Goal: Information Seeking & Learning: Learn about a topic

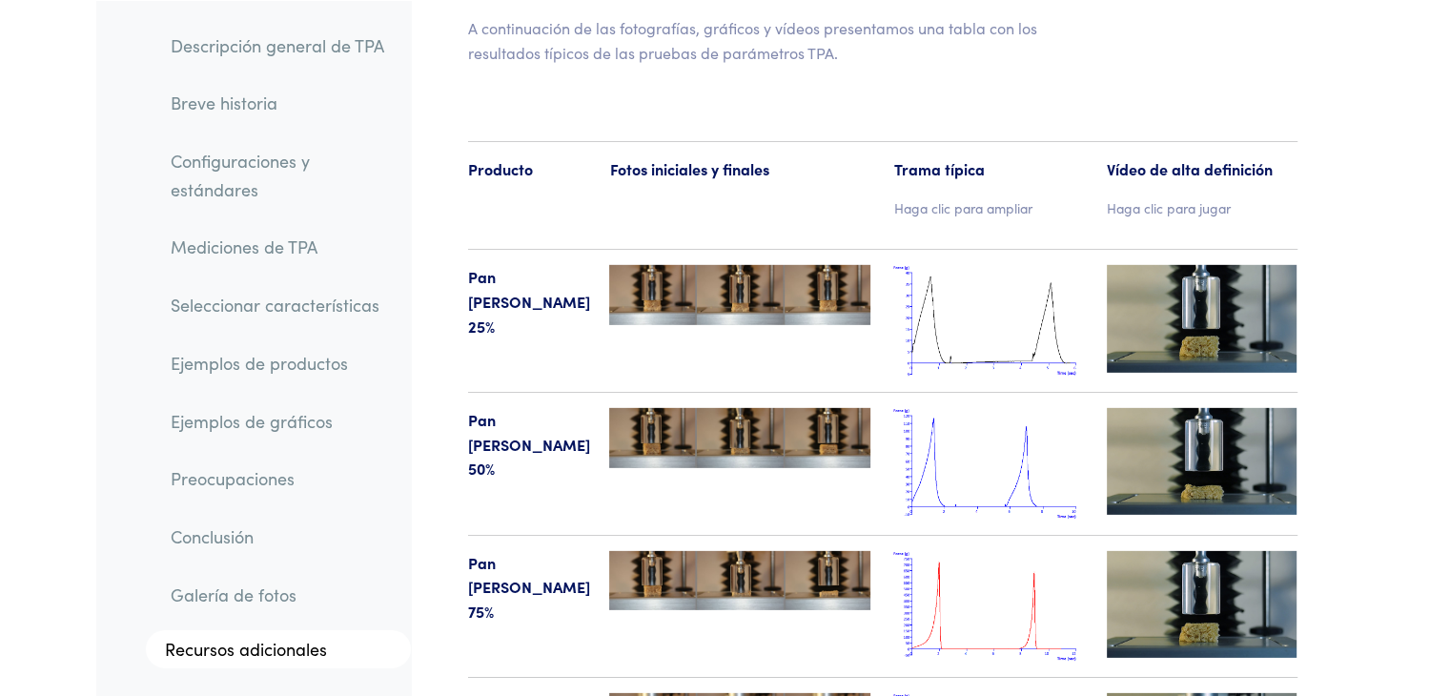
scroll to position [20253, 0]
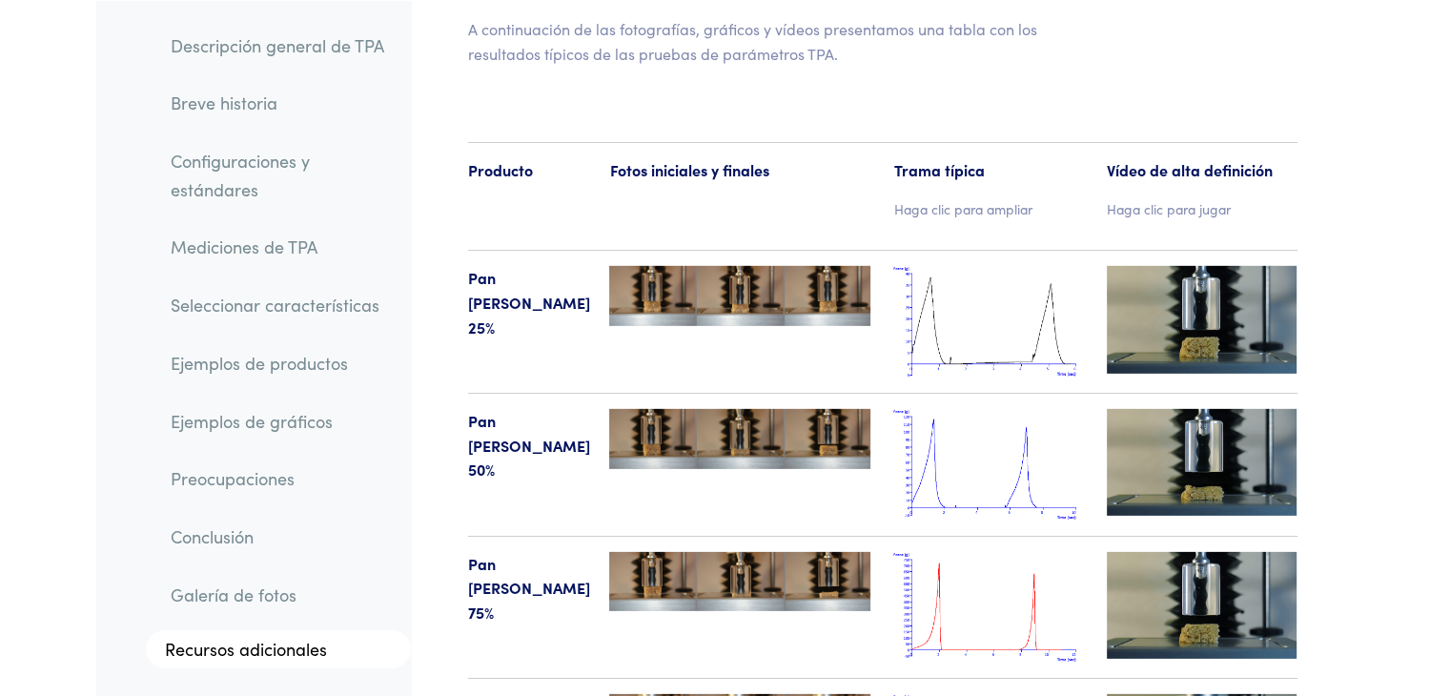
click at [980, 409] on img at bounding box center [988, 465] width 191 height 112
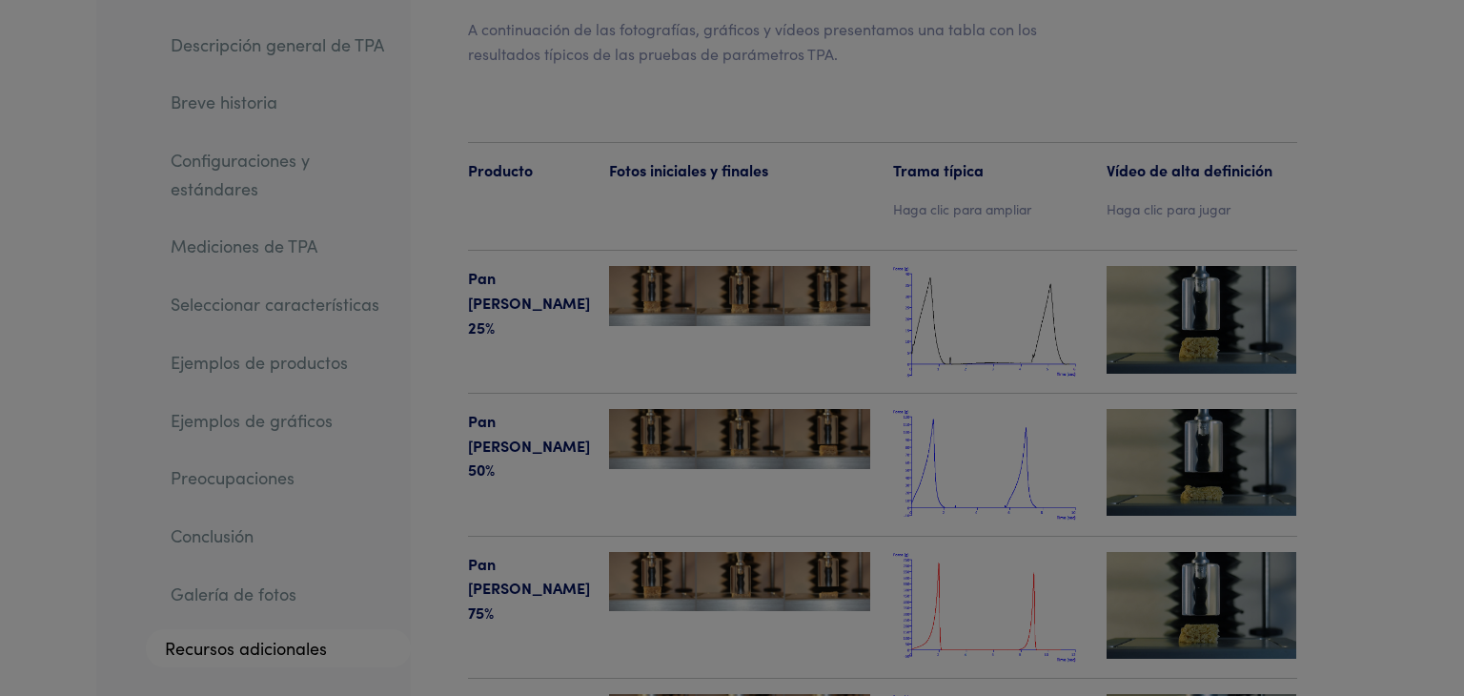
click at [0, 0] on div "× Wheat Bread 50%" at bounding box center [0, 0] width 0 height 0
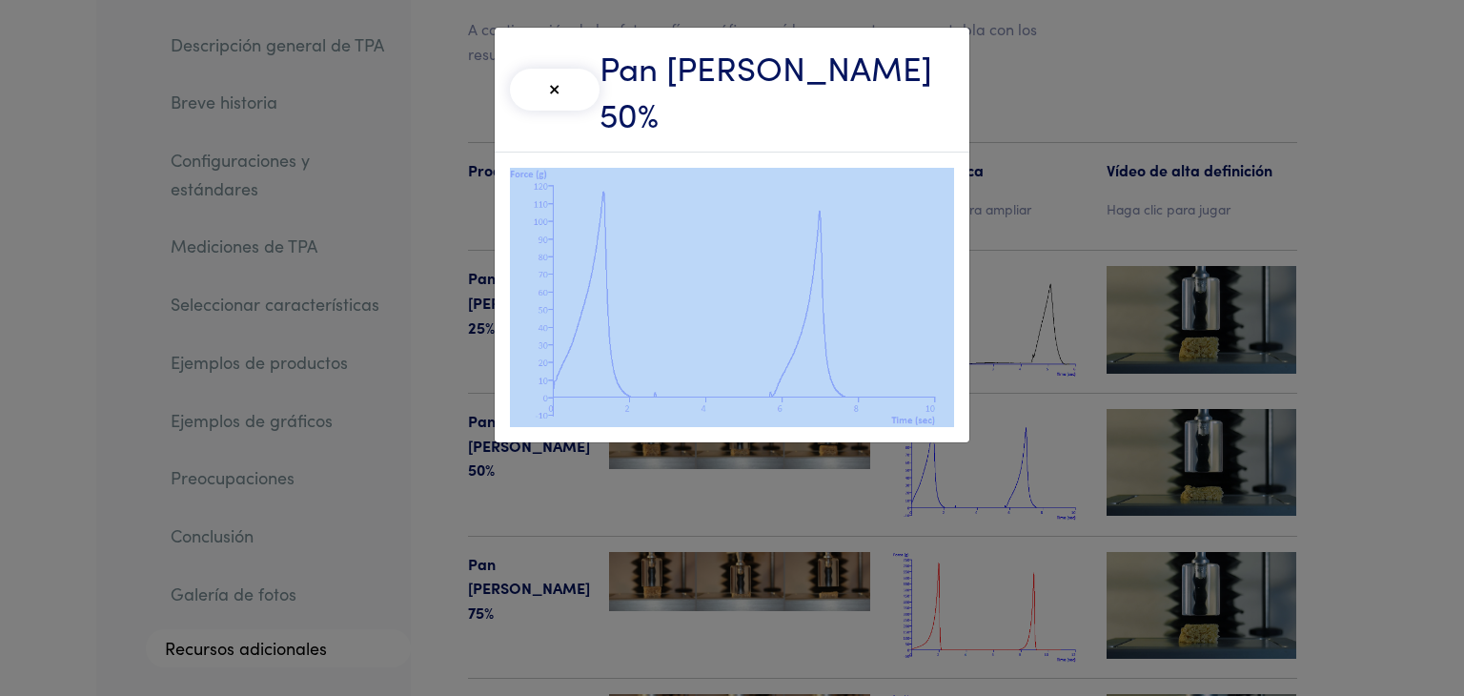
click at [976, 230] on div "× Pan [PERSON_NAME] 50%" at bounding box center [732, 348] width 1464 height 696
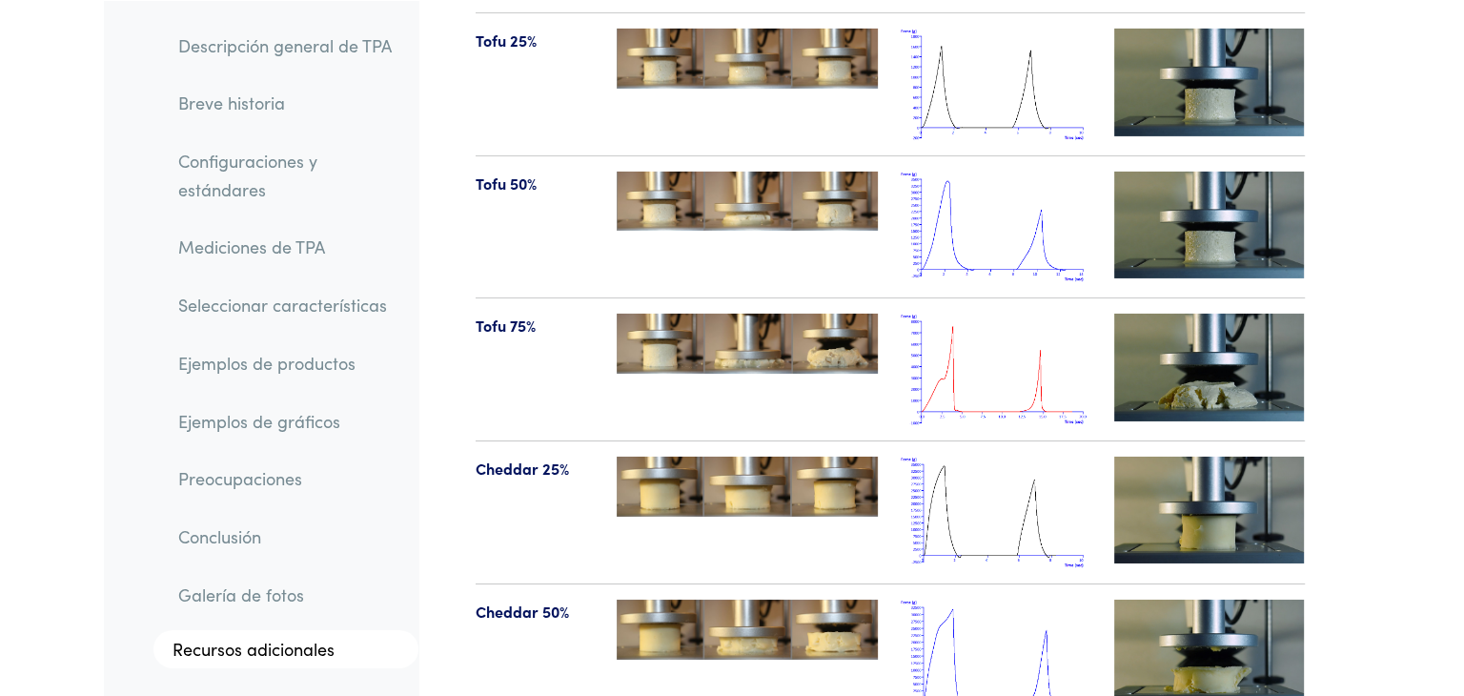
scroll to position [20921, 0]
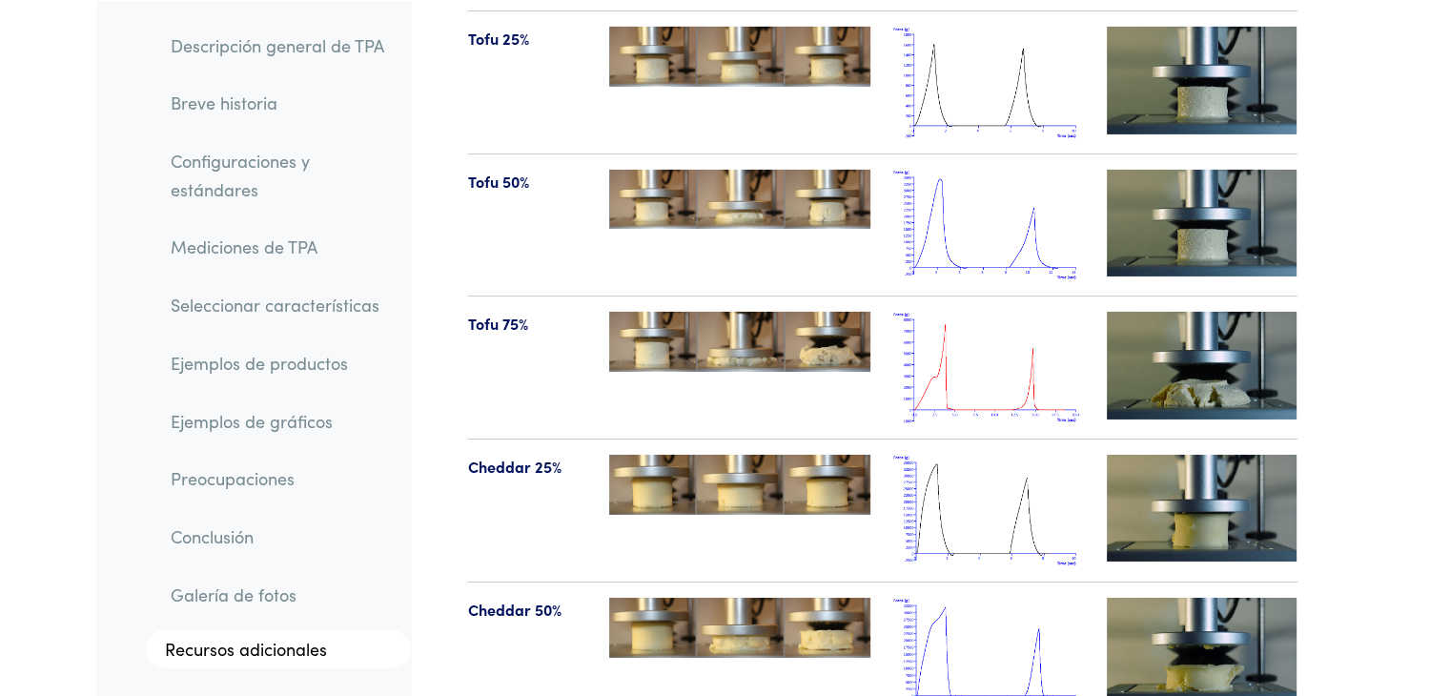
click at [1006, 170] on img at bounding box center [988, 226] width 191 height 112
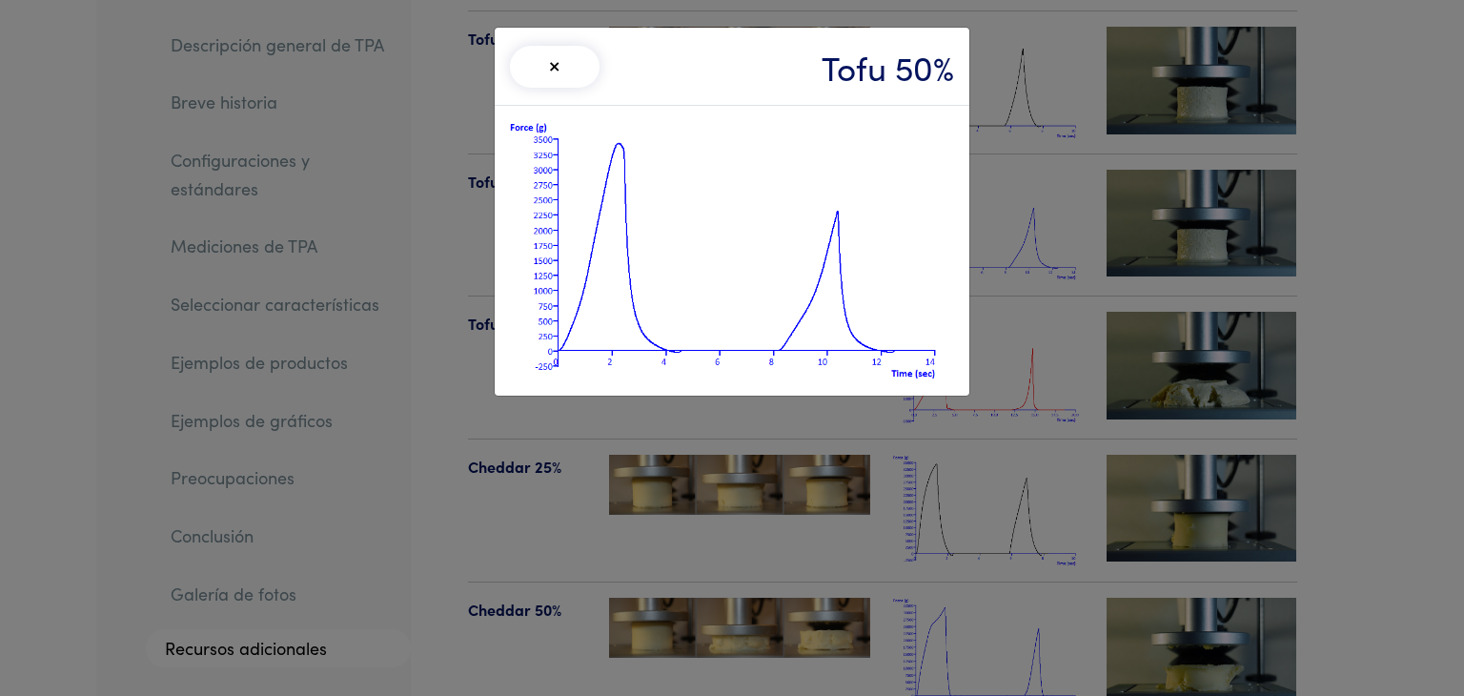
click at [1006, 112] on div "× Tofu 50%" at bounding box center [732, 348] width 1464 height 696
click at [995, 51] on div "× Tofu 50%" at bounding box center [732, 348] width 1464 height 696
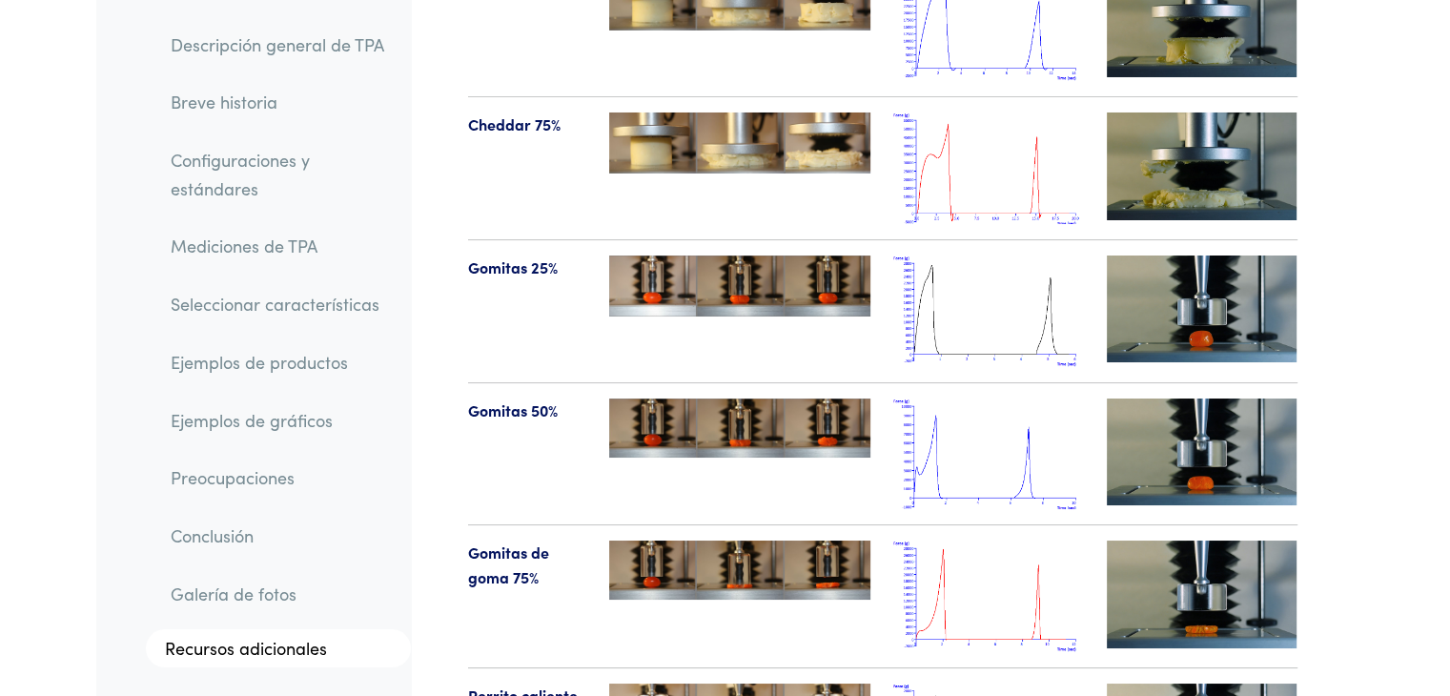
scroll to position [21588, 0]
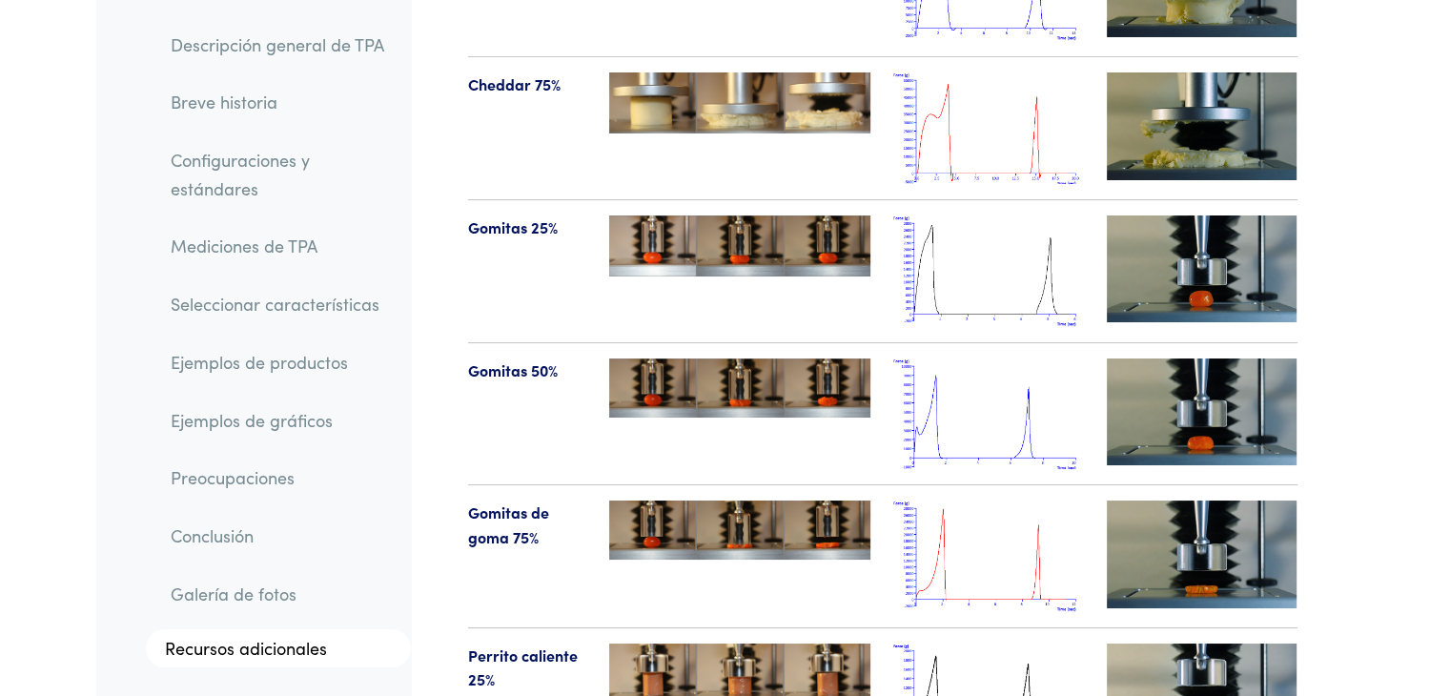
click at [991, 215] on img at bounding box center [988, 271] width 191 height 112
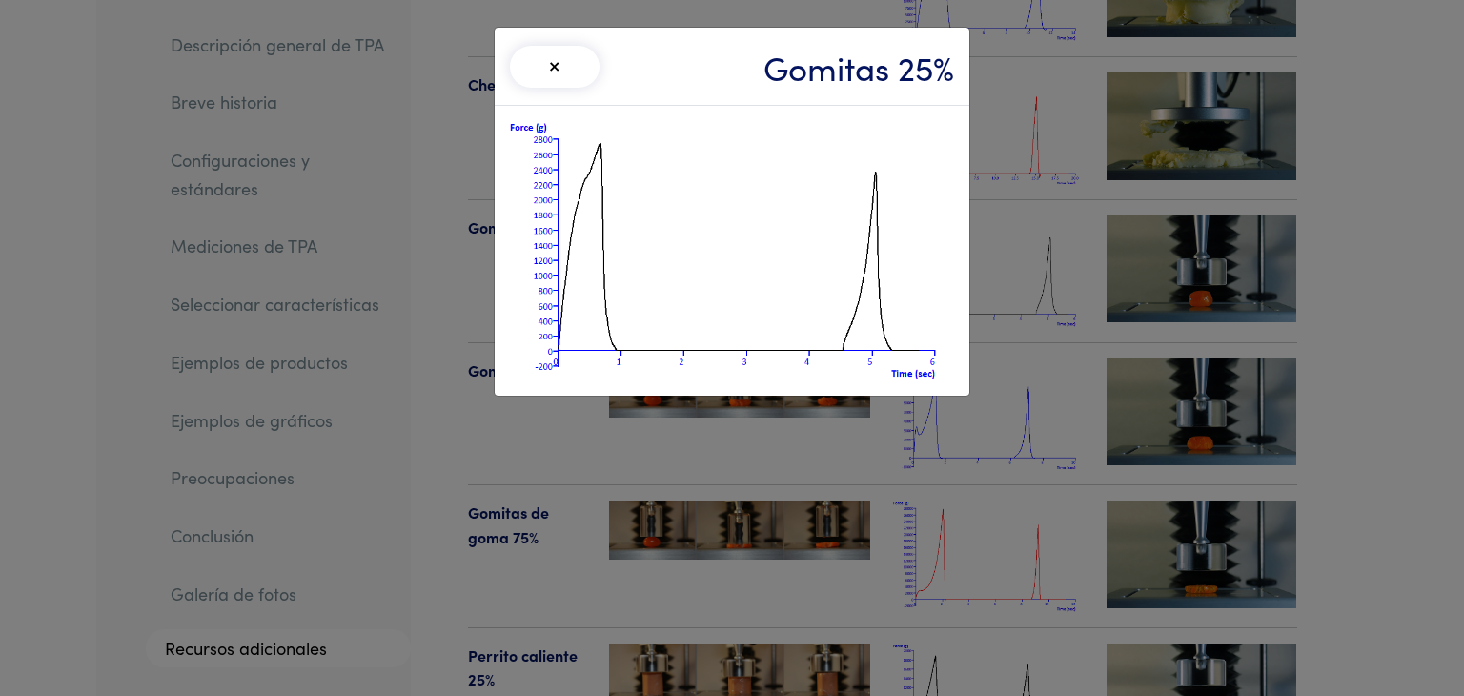
click at [991, 153] on div "× Gomitas 25%" at bounding box center [732, 348] width 1464 height 696
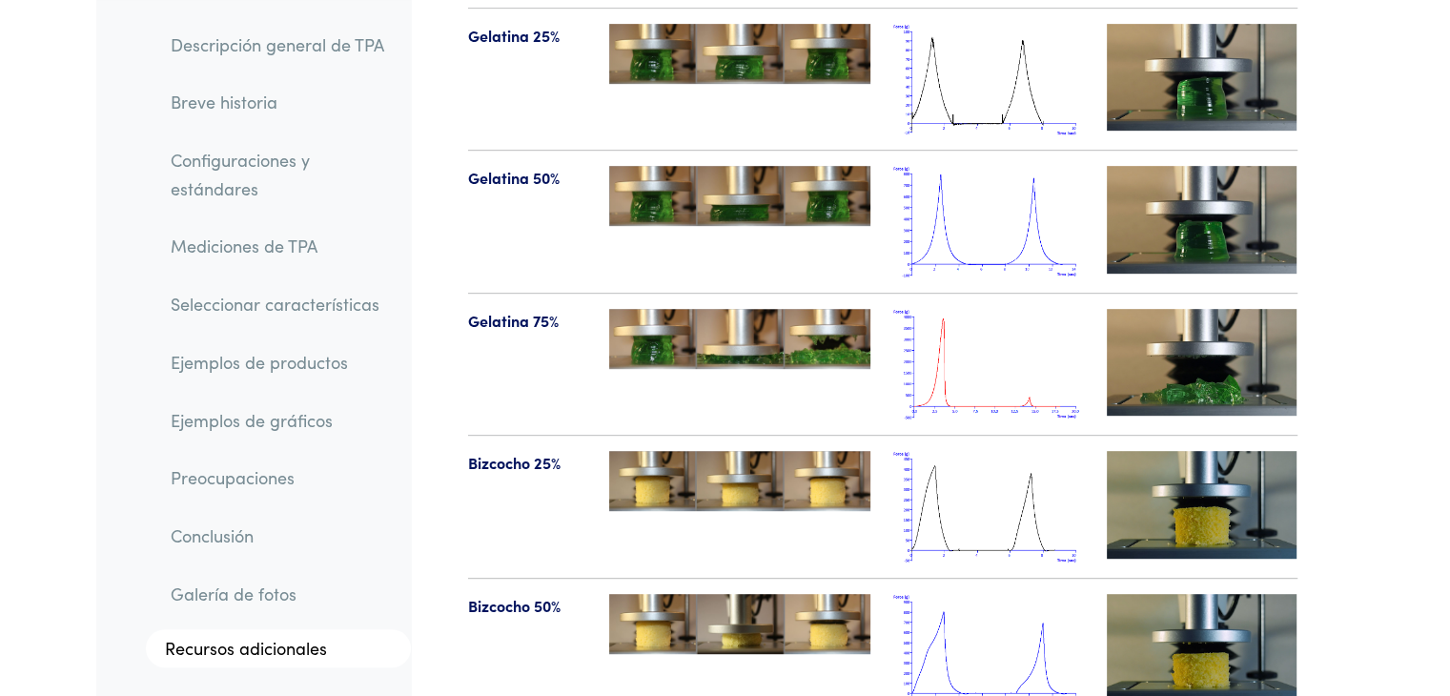
scroll to position [22541, 0]
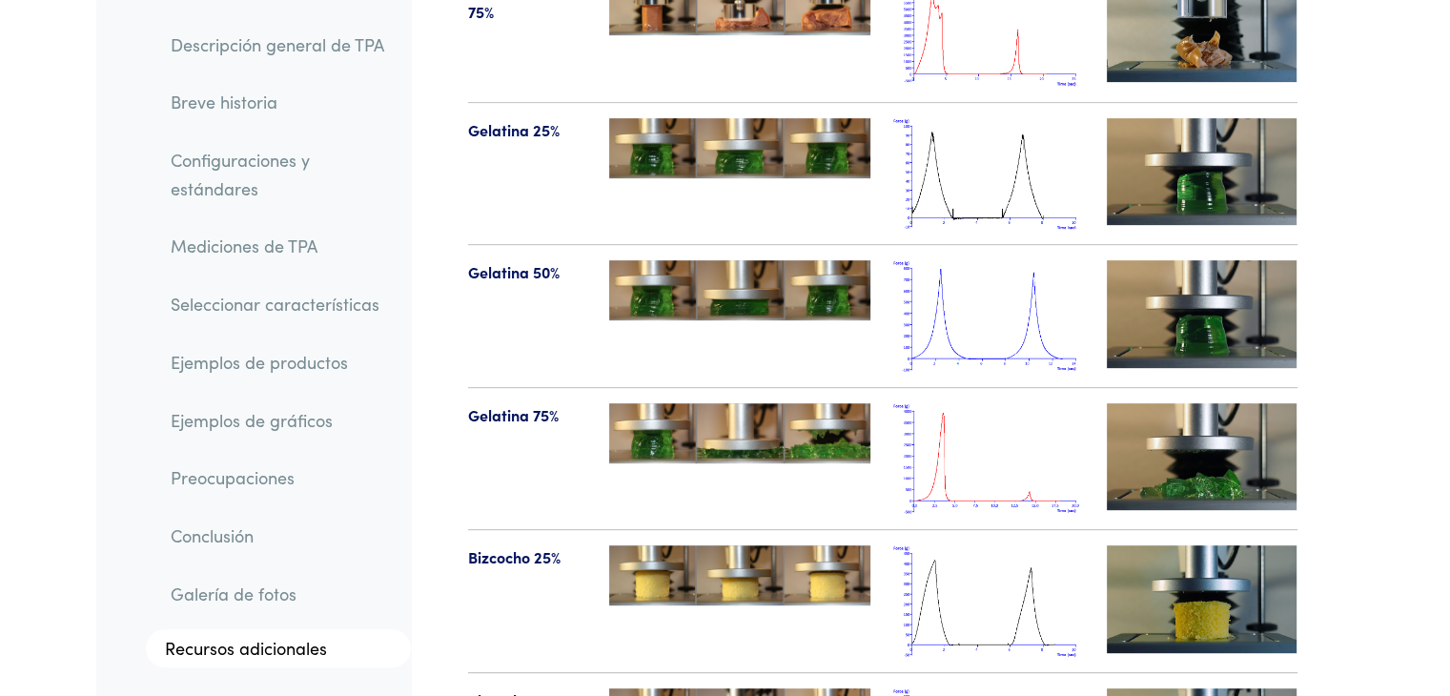
click at [965, 260] on img at bounding box center [988, 316] width 191 height 112
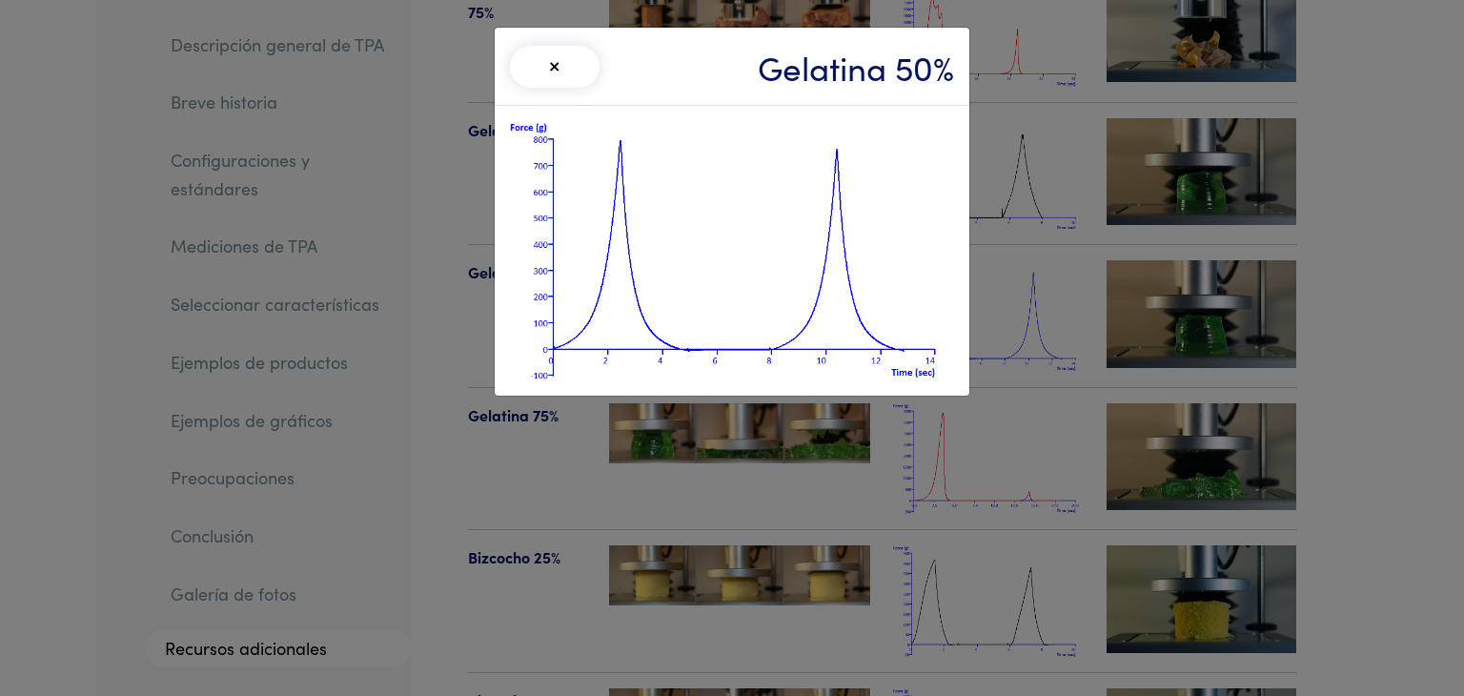
click at [1028, 68] on div "× Gelatina 50%" at bounding box center [732, 348] width 1464 height 696
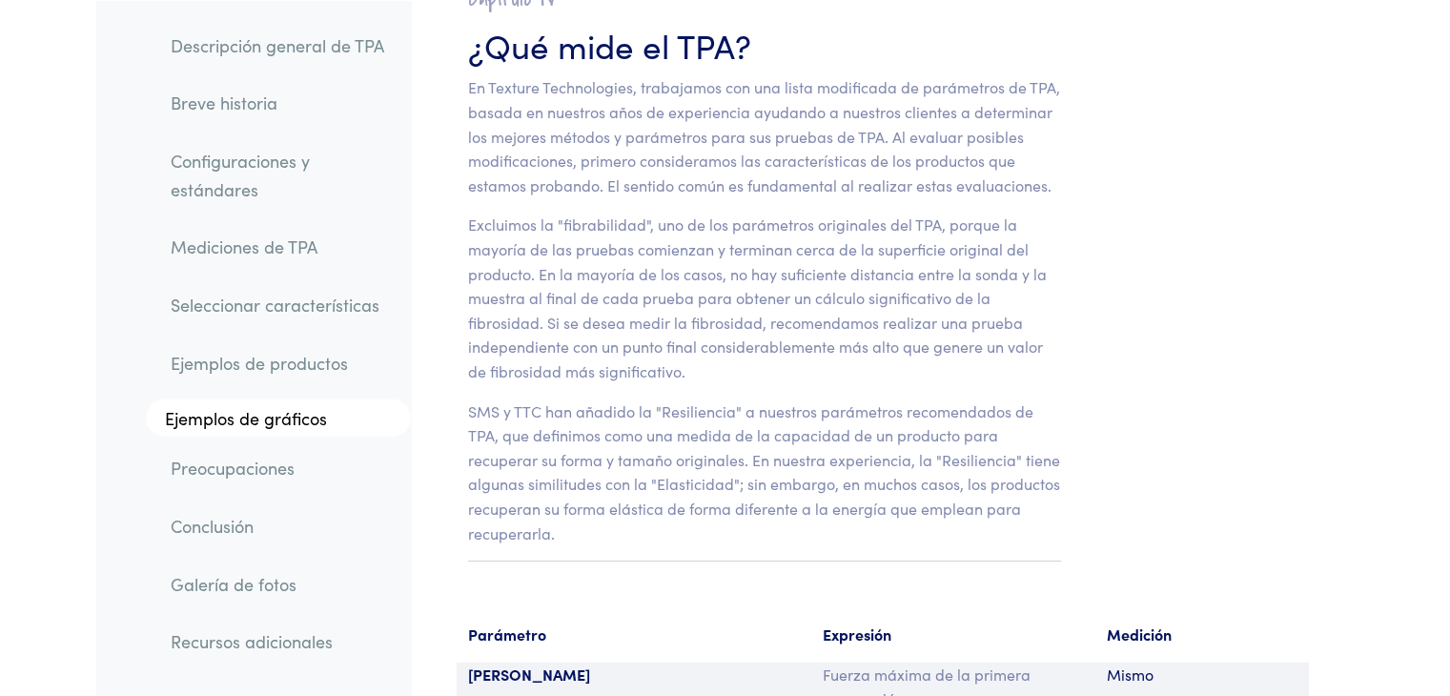
scroll to position [12237, 0]
